Goal: Transaction & Acquisition: Purchase product/service

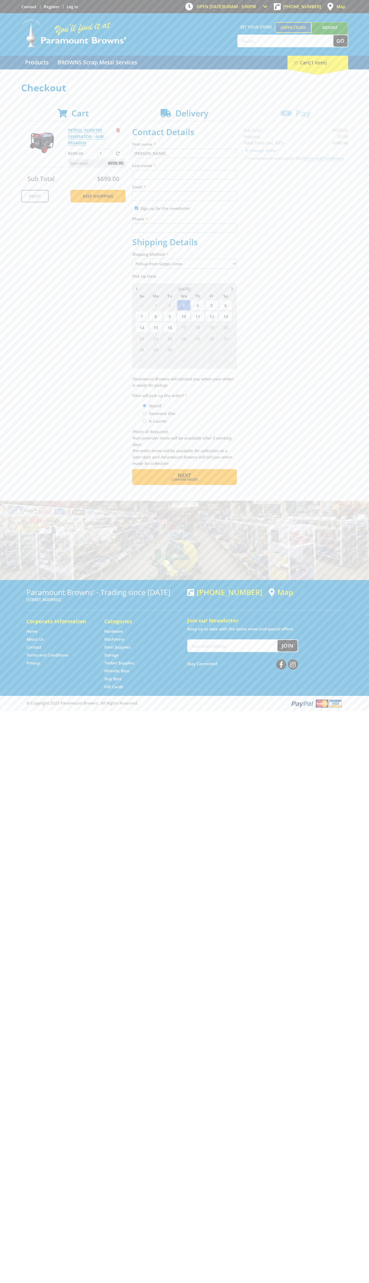
type input "[PERSON_NAME]"
type input "[EMAIL_ADDRESS][DOMAIN_NAME]"
type input "0293744000"
click at [184, 475] on span "Next" at bounding box center [184, 475] width 13 height 7
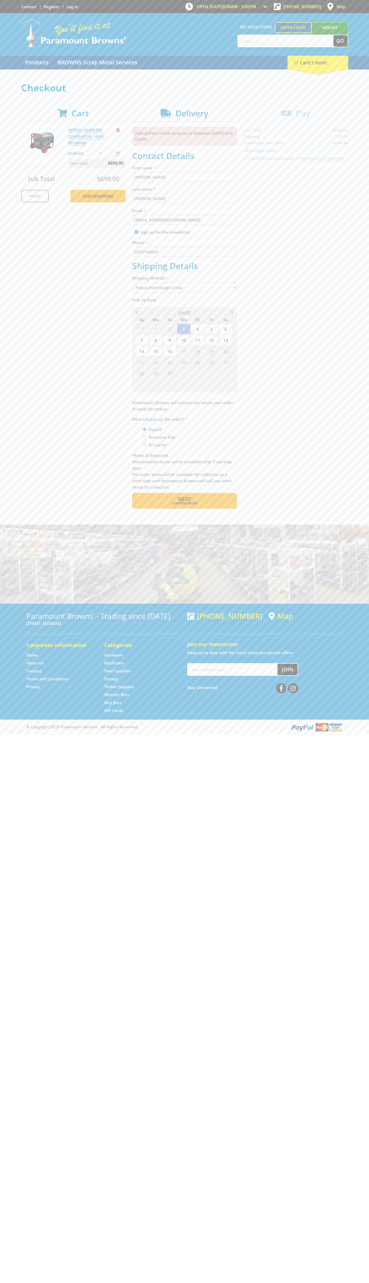
type input "[PERSON_NAME]"
click at [184, 503] on span "Confirm order" at bounding box center [185, 503] width 82 height 3
click at [184, 499] on span "Next" at bounding box center [184, 498] width 13 height 7
